Goal: Complete application form: Complete application form

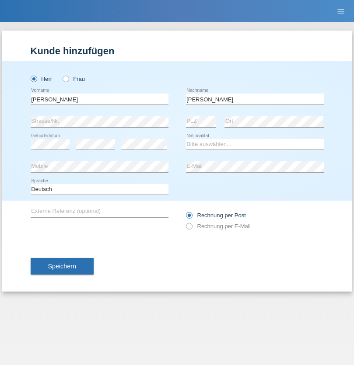
type input "Schönenberger"
select select "CH"
radio input "true"
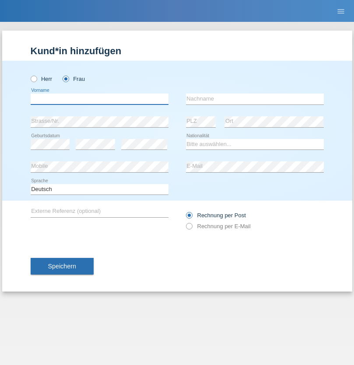
click at [99, 99] on input "text" at bounding box center [100, 99] width 138 height 11
type input "Sonia"
click at [254, 99] on input "text" at bounding box center [255, 99] width 138 height 11
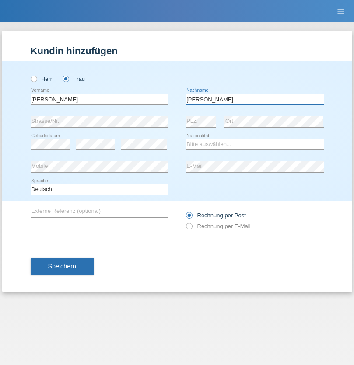
type input "Yuquilima Sinchi"
select select "ES"
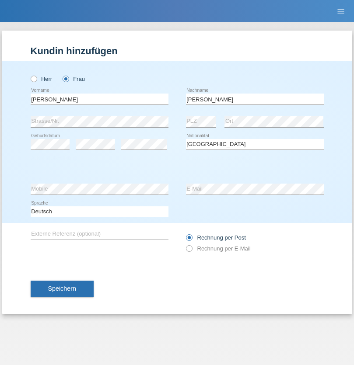
select select "C"
select select "03"
select select "12"
select select "2018"
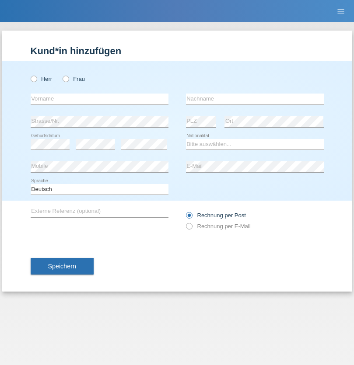
radio input "true"
click at [99, 99] on input "text" at bounding box center [100, 99] width 138 height 11
type input "Gondos"
click at [254, 99] on input "text" at bounding box center [255, 99] width 138 height 11
type input "Sandor"
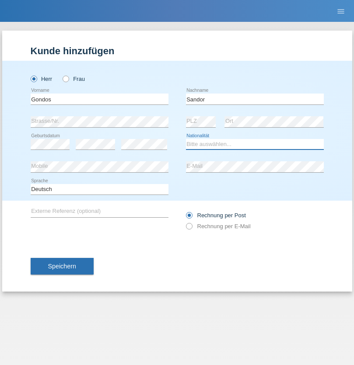
select select "OM"
select select "C"
select select "01"
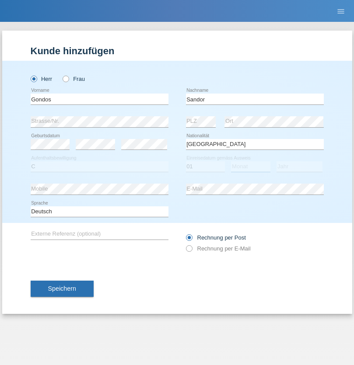
select select "01"
select select "2021"
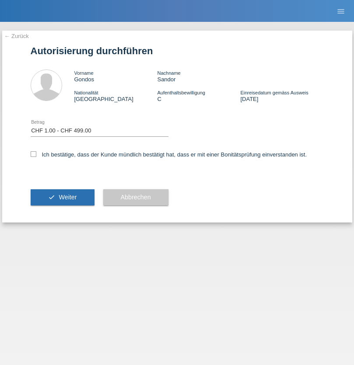
select select "1"
checkbox input "true"
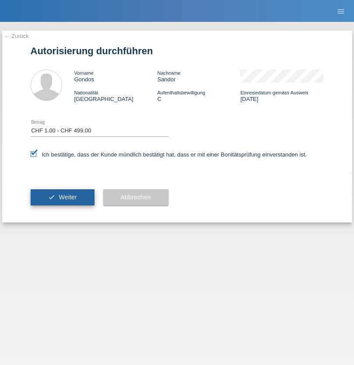
click at [62, 197] on span "Weiter" at bounding box center [68, 197] width 18 height 7
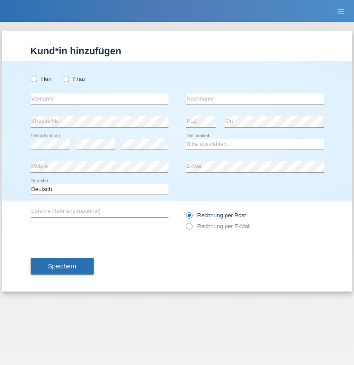
radio input "true"
click at [99, 99] on input "text" at bounding box center [100, 99] width 138 height 11
type input "[PERSON_NAME]"
click at [254, 99] on input "text" at bounding box center [255, 99] width 138 height 11
type input "Mossa"
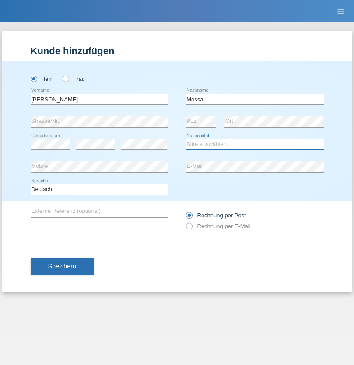
select select "DE"
select select "C"
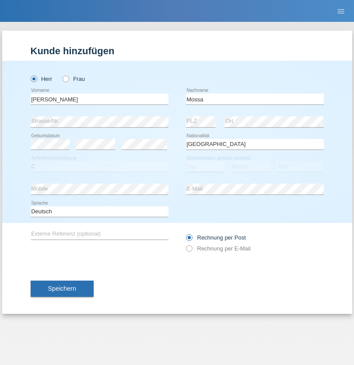
select select "16"
select select "07"
select select "2016"
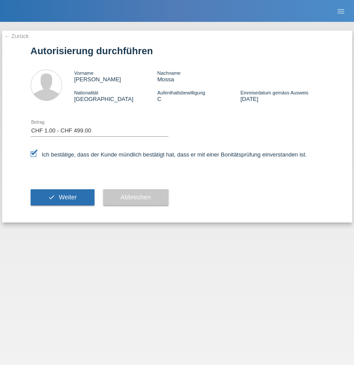
select select "1"
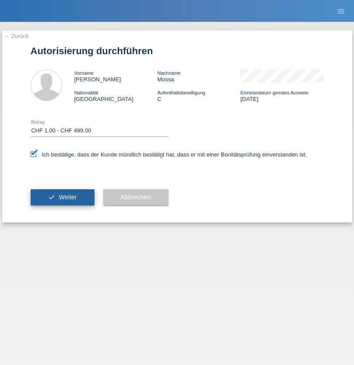
click at [62, 197] on span "Weiter" at bounding box center [68, 197] width 18 height 7
